Goal: Transaction & Acquisition: Purchase product/service

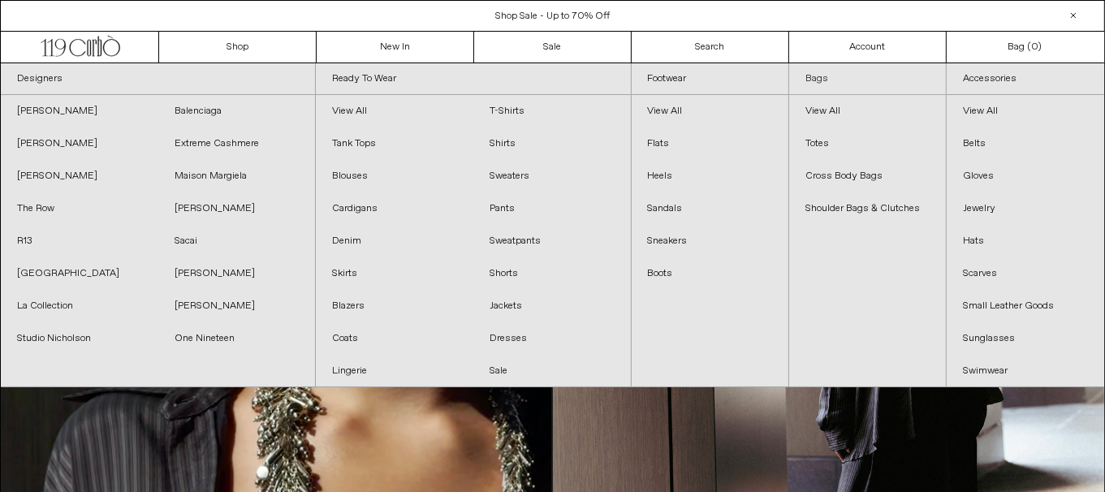
click at [806, 78] on link "Bags" at bounding box center [867, 79] width 157 height 32
